Goal: Task Accomplishment & Management: Manage account settings

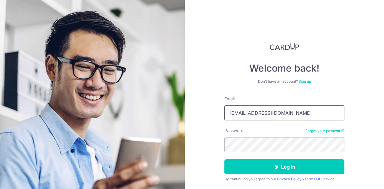
type input "[EMAIL_ADDRESS][DOMAIN_NAME]"
click at [225, 160] on button "Log in" at bounding box center [285, 167] width 120 height 15
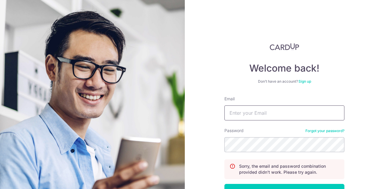
drag, startPoint x: 0, startPoint y: 0, endPoint x: 243, endPoint y: 113, distance: 268.6
click at [243, 113] on input "Email" at bounding box center [285, 113] width 120 height 15
type input "[EMAIL_ADDRESS][DOMAIN_NAME]"
click at [225, 184] on button "Log in" at bounding box center [285, 191] width 120 height 15
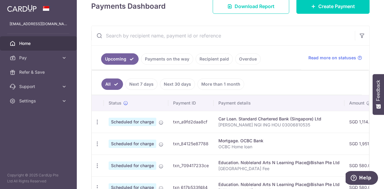
scroll to position [60, 0]
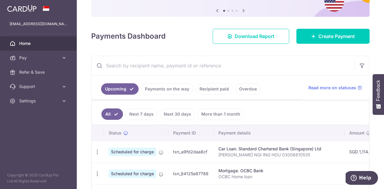
click at [157, 89] on link "Payments on the way" at bounding box center [167, 88] width 52 height 11
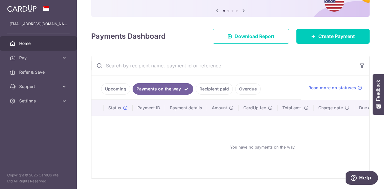
click at [202, 84] on link "Recipient paid" at bounding box center [214, 88] width 37 height 11
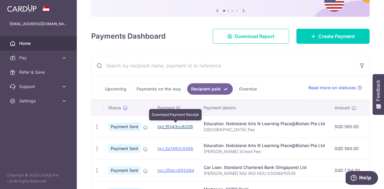
click at [178, 127] on link "txn_15343cc6209" at bounding box center [175, 126] width 35 height 5
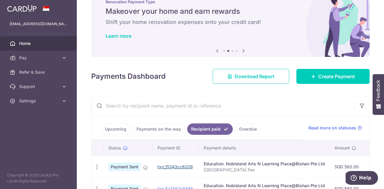
scroll to position [0, 0]
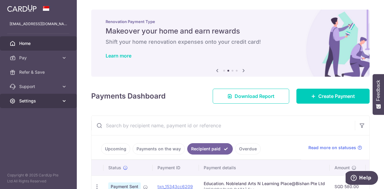
click at [43, 98] on span "Settings" at bounding box center [39, 101] width 40 height 6
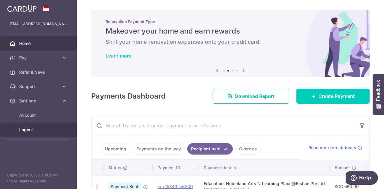
click at [37, 128] on span "Logout" at bounding box center [39, 130] width 40 height 6
